Goal: Transaction & Acquisition: Subscribe to service/newsletter

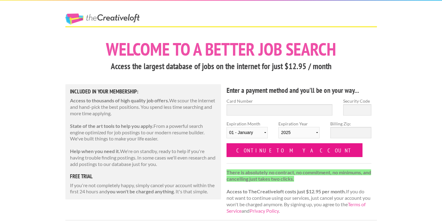
click at [248, 148] on input "Continue to my account" at bounding box center [295, 150] width 136 height 14
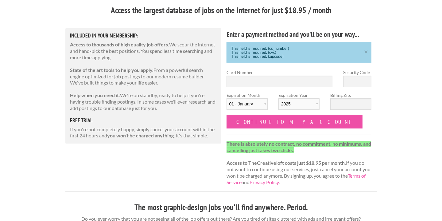
scroll to position [80, 0]
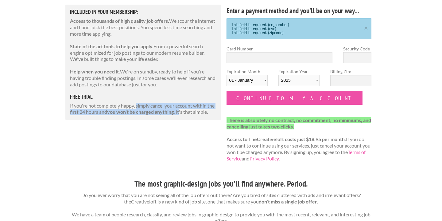
drag, startPoint x: 137, startPoint y: 104, endPoint x: 180, endPoint y: 113, distance: 44.2
click at [180, 113] on p "If you're not completely happy, simply cancel your account within the first 24 …" at bounding box center [143, 109] width 147 height 13
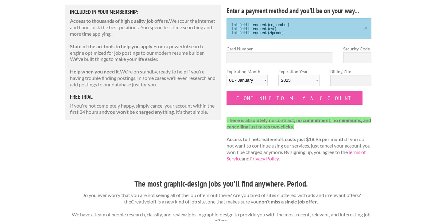
click at [163, 116] on div "Included in Your Membership: Access to thousands of high quality job offers. We…" at bounding box center [143, 62] width 156 height 115
click at [249, 54] on input "Card Number" at bounding box center [280, 57] width 106 height 11
click at [177, 112] on p "If you're not completely happy, simply cancel your account within the first 24 …" at bounding box center [143, 109] width 147 height 13
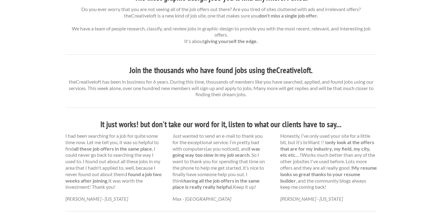
scroll to position [0, 0]
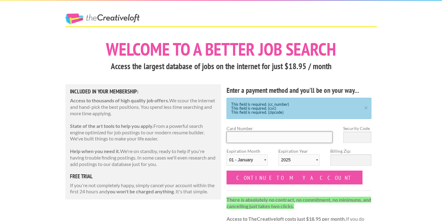
click at [262, 139] on input "Card Number" at bounding box center [280, 136] width 106 height 11
type input "0000 0000 0000 0000"
click at [354, 137] on input "Security Code" at bounding box center [357, 136] width 28 height 11
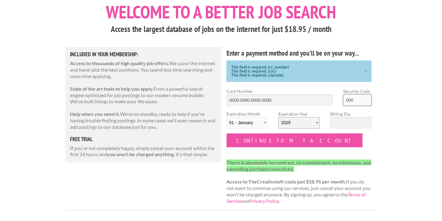
scroll to position [46, 0]
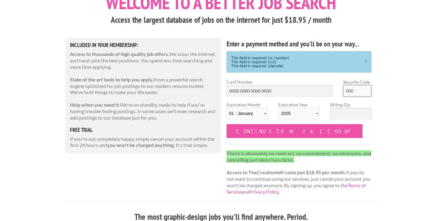
type input "000"
click at [345, 114] on input "Billing Zip:" at bounding box center [351, 113] width 41 height 11
type input "0"
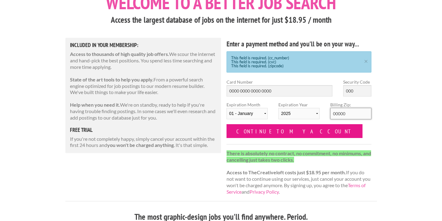
type input "00000"
click at [269, 129] on input "Continue to my account" at bounding box center [295, 131] width 136 height 14
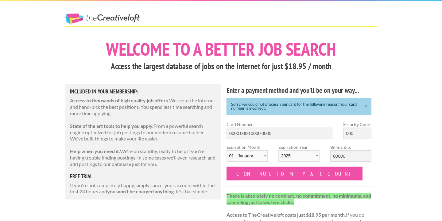
click at [108, 17] on link "The Creative Loft" at bounding box center [102, 19] width 74 height 11
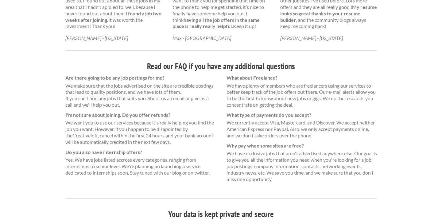
scroll to position [419, 0]
